Goal: Use online tool/utility

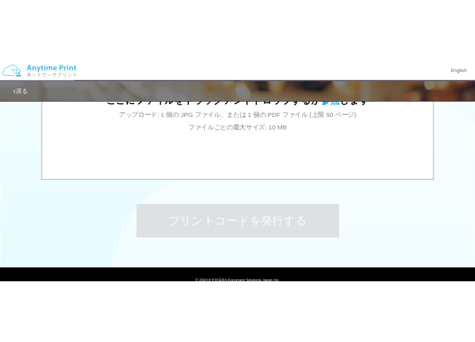
scroll to position [485, 0]
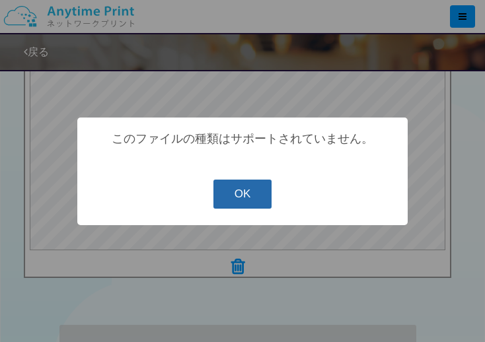
click at [260, 192] on button "OK" at bounding box center [242, 194] width 59 height 29
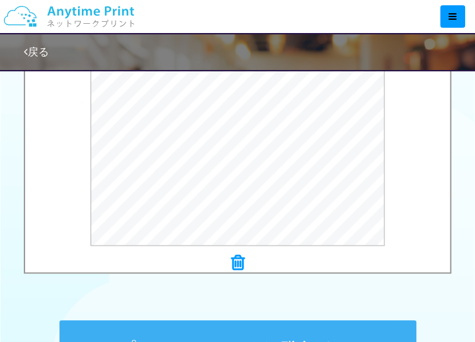
scroll to position [681, 0]
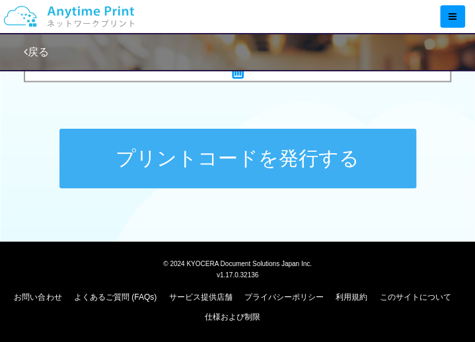
click at [218, 158] on button "プリントコードを発行する" at bounding box center [237, 158] width 356 height 59
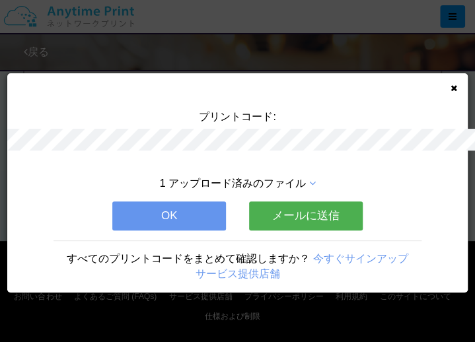
scroll to position [0, 0]
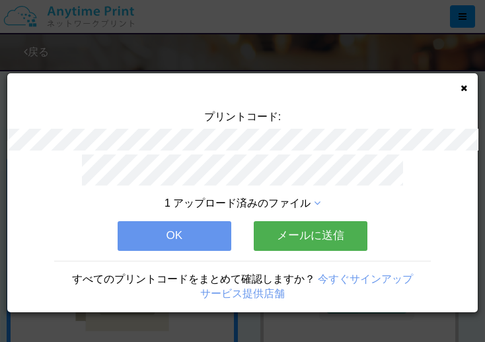
click at [215, 198] on span "1 アップロード済みのファイル" at bounding box center [237, 202] width 146 height 11
click at [316, 199] on icon at bounding box center [317, 203] width 7 height 11
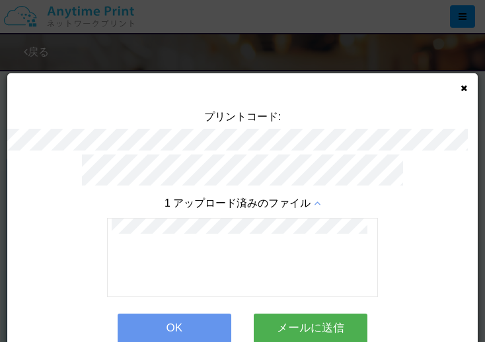
click at [168, 327] on button "OK" at bounding box center [175, 328] width 114 height 29
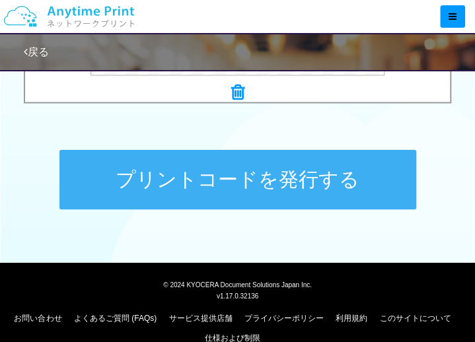
scroll to position [681, 0]
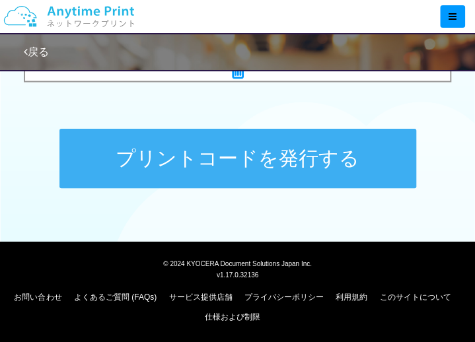
click at [252, 172] on button "プリントコードを発行する" at bounding box center [237, 158] width 356 height 59
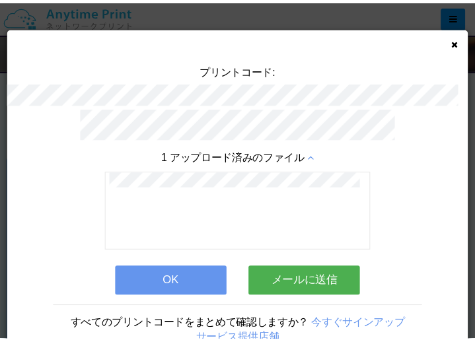
scroll to position [65, 0]
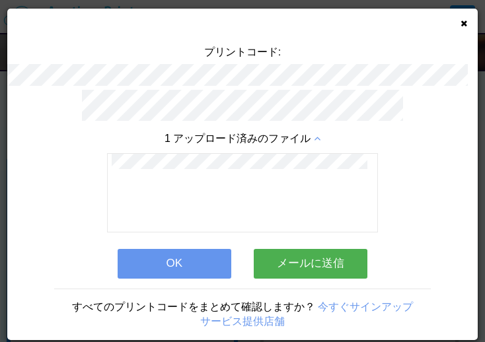
click at [171, 261] on button "OK" at bounding box center [175, 263] width 114 height 29
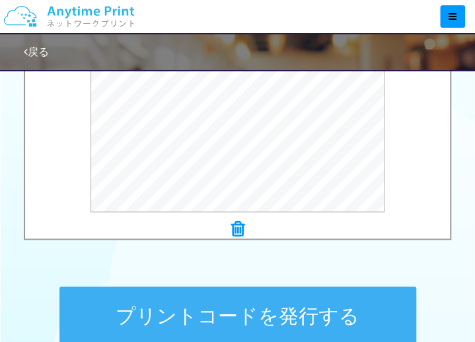
scroll to position [594, 0]
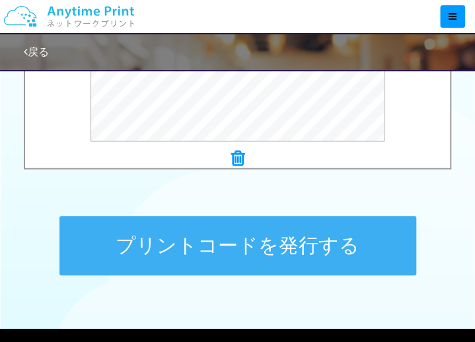
click at [263, 239] on button "プリントコードを発行する" at bounding box center [237, 245] width 356 height 59
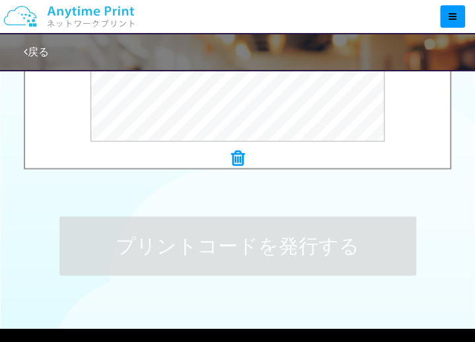
scroll to position [0, 0]
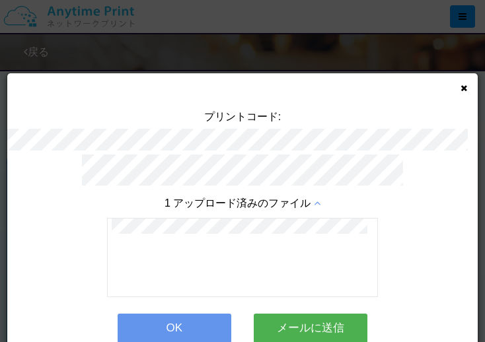
click at [196, 323] on button "OK" at bounding box center [175, 328] width 114 height 29
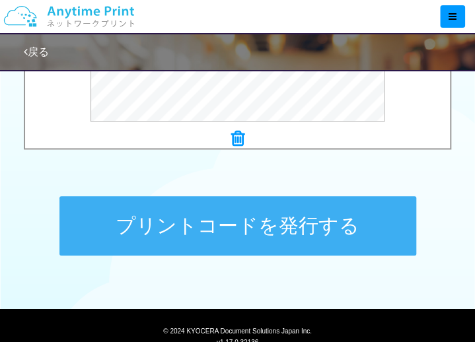
scroll to position [681, 0]
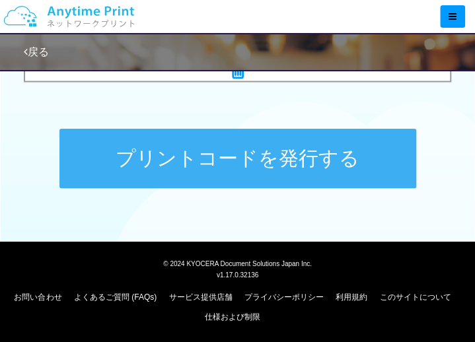
click at [232, 155] on button "プリントコードを発行する" at bounding box center [237, 158] width 356 height 59
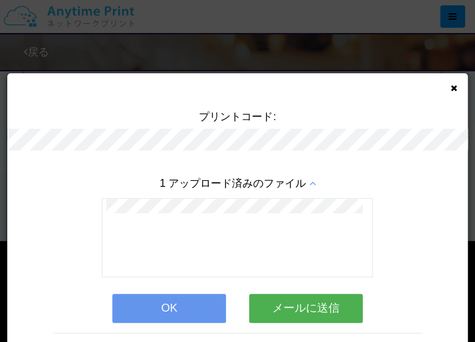
scroll to position [0, 0]
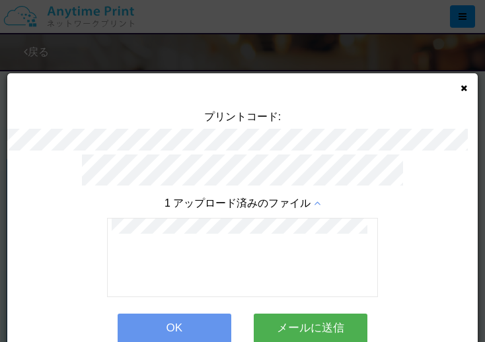
click at [177, 327] on button "OK" at bounding box center [175, 328] width 114 height 29
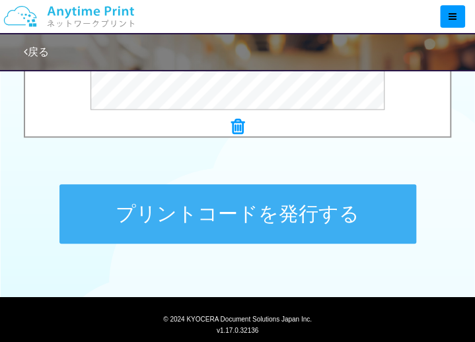
scroll to position [681, 0]
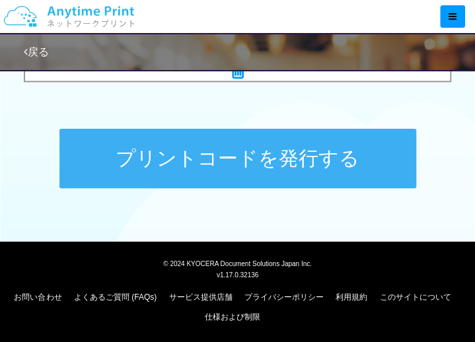
click at [236, 159] on button "プリントコードを発行する" at bounding box center [237, 158] width 356 height 59
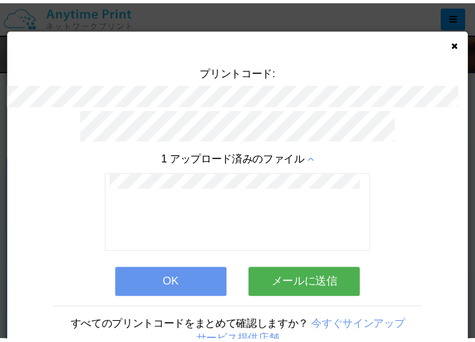
scroll to position [65, 0]
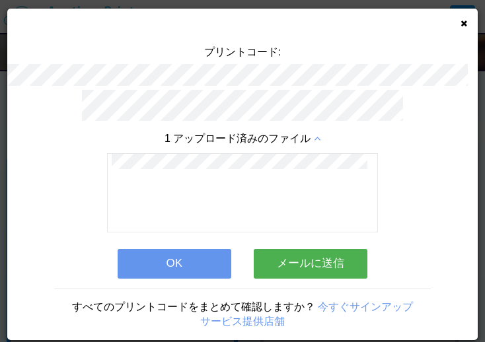
click at [168, 259] on button "OK" at bounding box center [175, 263] width 114 height 29
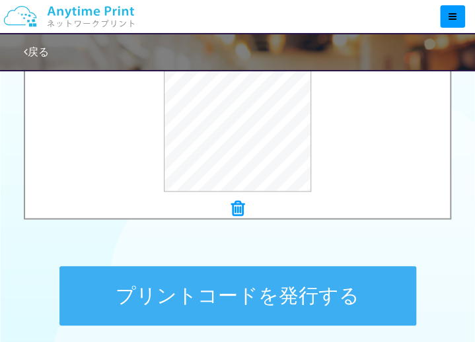
scroll to position [660, 0]
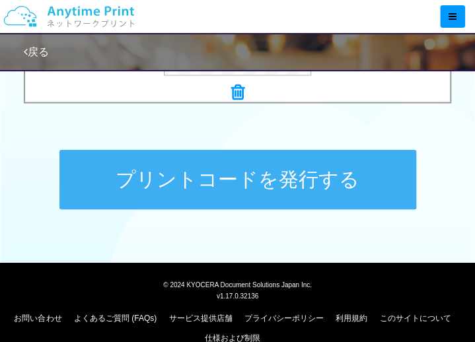
click at [244, 167] on button "プリントコードを発行する" at bounding box center [237, 179] width 356 height 59
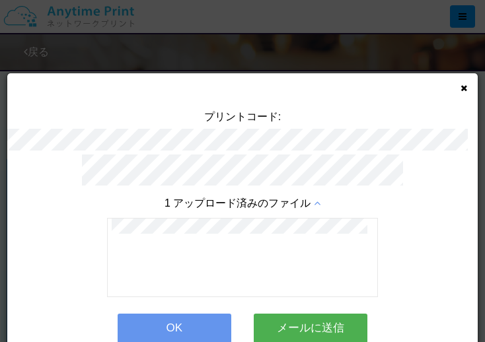
click at [197, 323] on button "OK" at bounding box center [175, 328] width 114 height 29
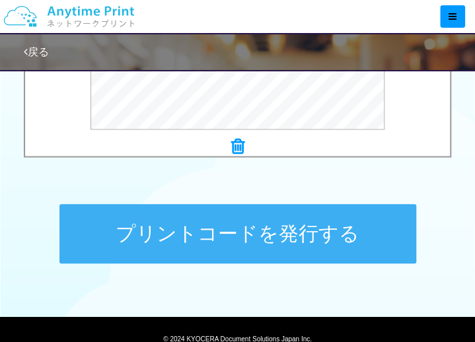
scroll to position [657, 0]
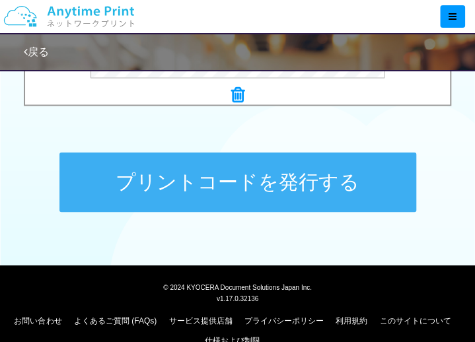
click at [296, 172] on button "プリントコードを発行する" at bounding box center [237, 181] width 356 height 59
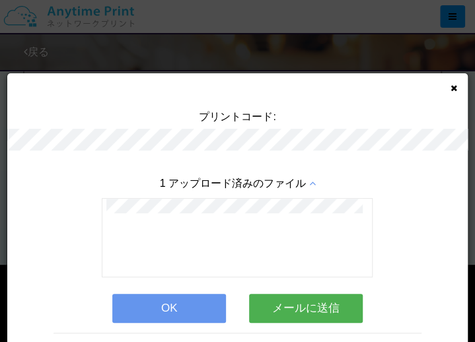
scroll to position [0, 0]
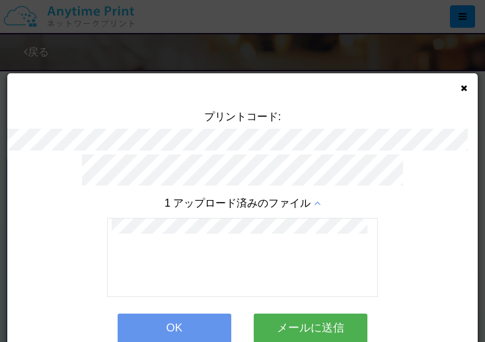
drag, startPoint x: 193, startPoint y: 324, endPoint x: 202, endPoint y: 321, distance: 9.2
click at [194, 324] on button "OK" at bounding box center [175, 328] width 114 height 29
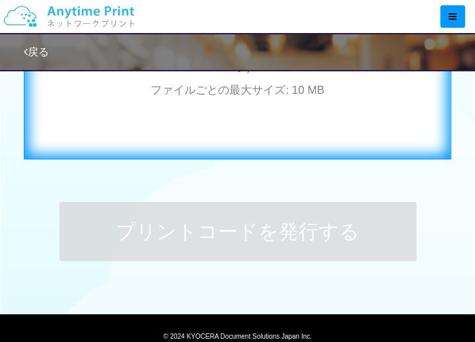
scroll to position [483, 0]
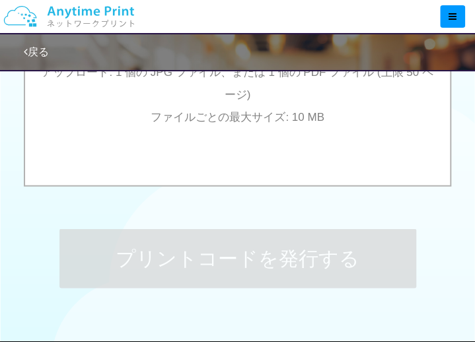
scroll to position [417, 0]
